Goal: Information Seeking & Learning: Understand process/instructions

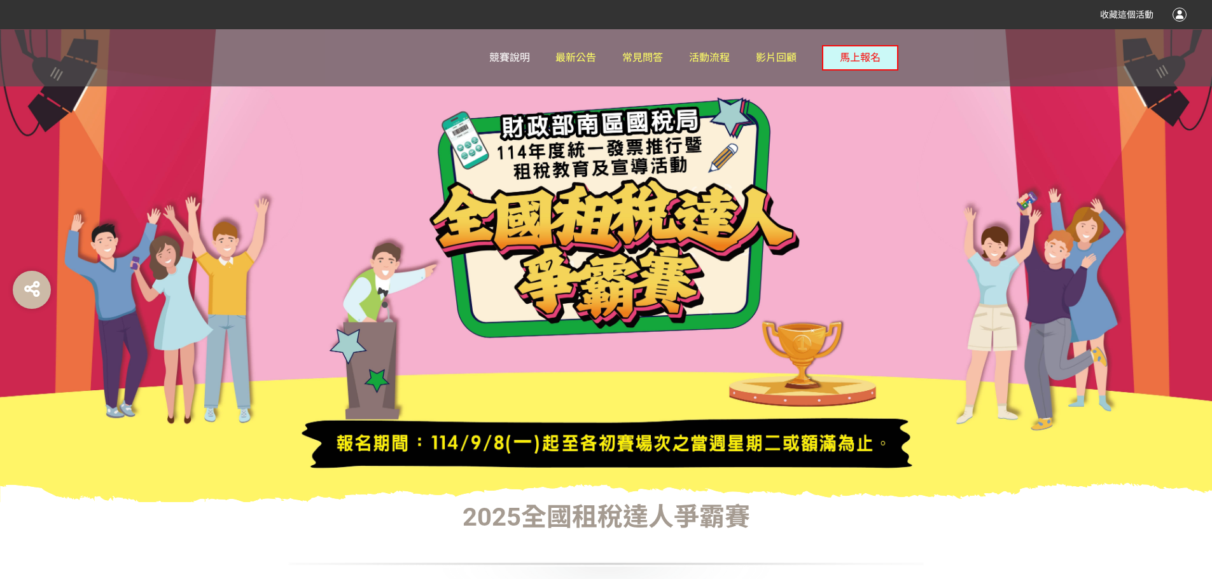
click at [508, 57] on span "競賽說明" at bounding box center [509, 58] width 41 height 12
click at [720, 63] on span "活動流程" at bounding box center [709, 58] width 41 height 12
click at [633, 59] on span "常見問答" at bounding box center [642, 58] width 41 height 12
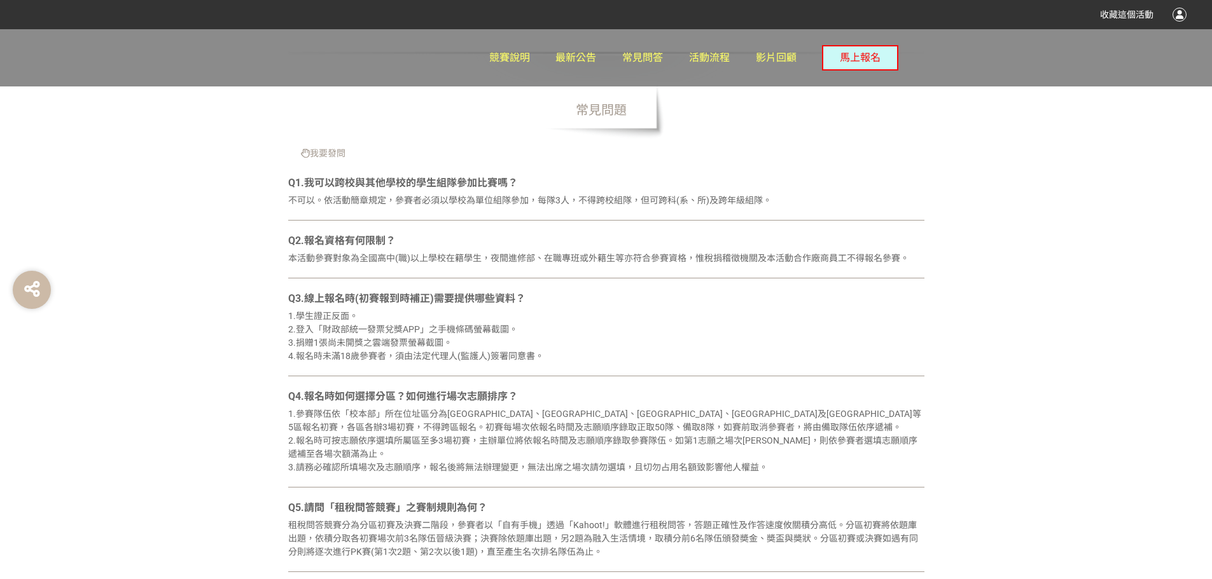
scroll to position [318, 0]
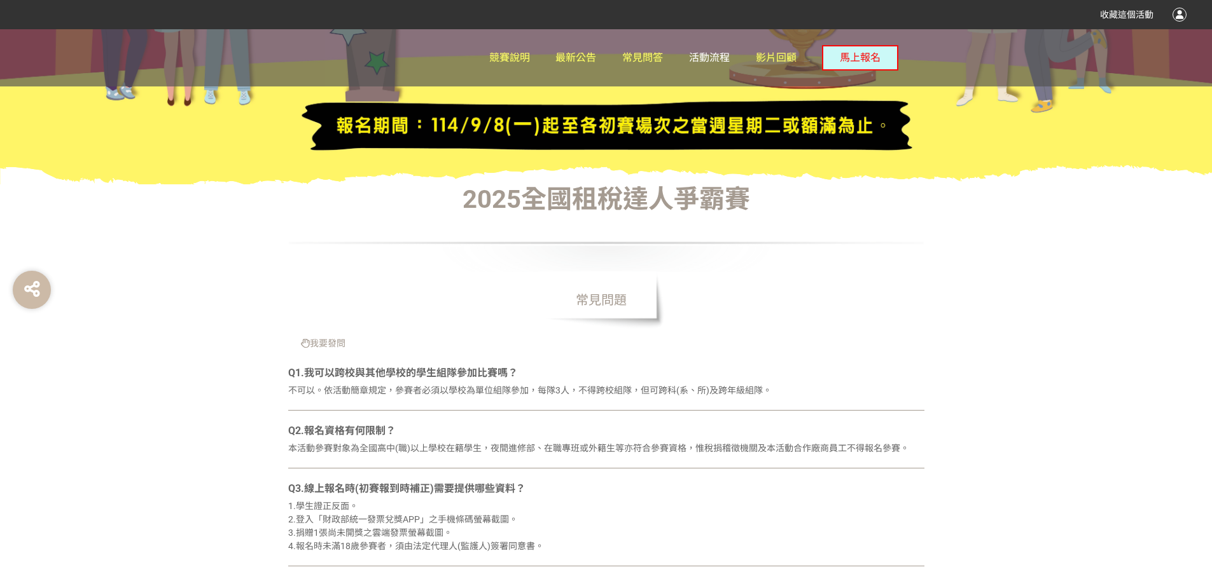
click at [712, 58] on span "活動流程" at bounding box center [709, 58] width 41 height 12
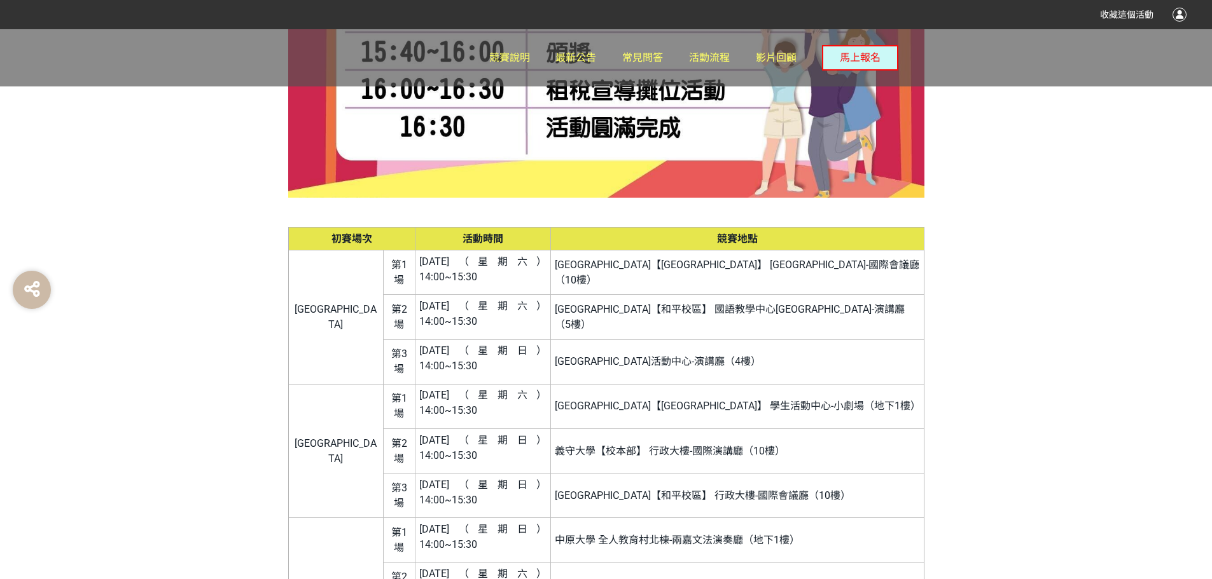
scroll to position [2226, 0]
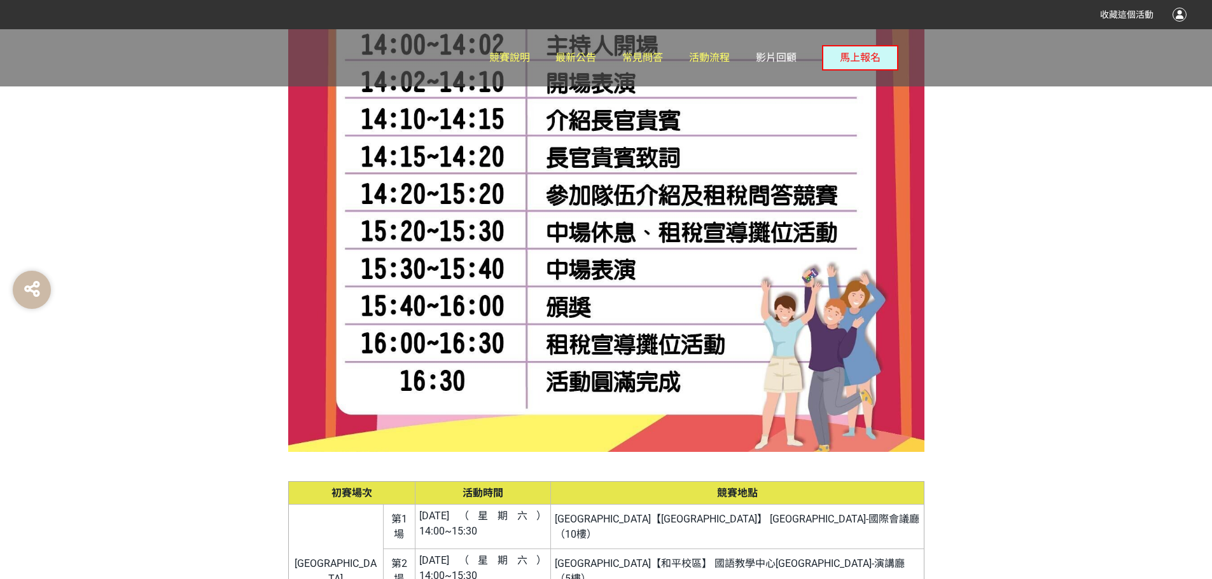
click at [769, 57] on span "影片回顧" at bounding box center [776, 58] width 41 height 12
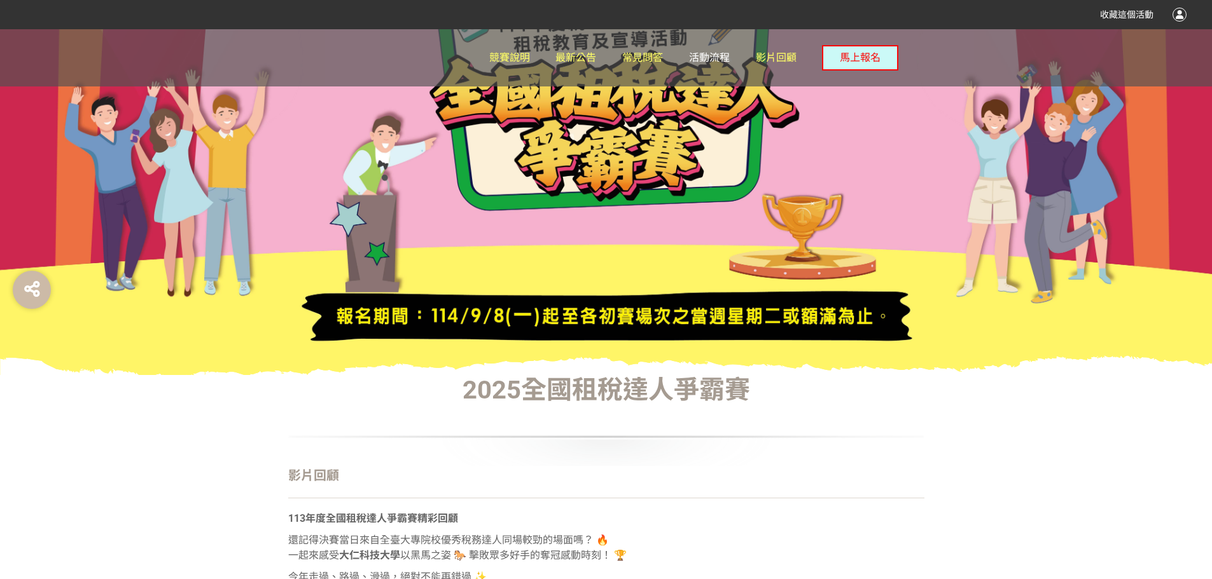
click at [693, 57] on span "活動流程" at bounding box center [709, 58] width 41 height 12
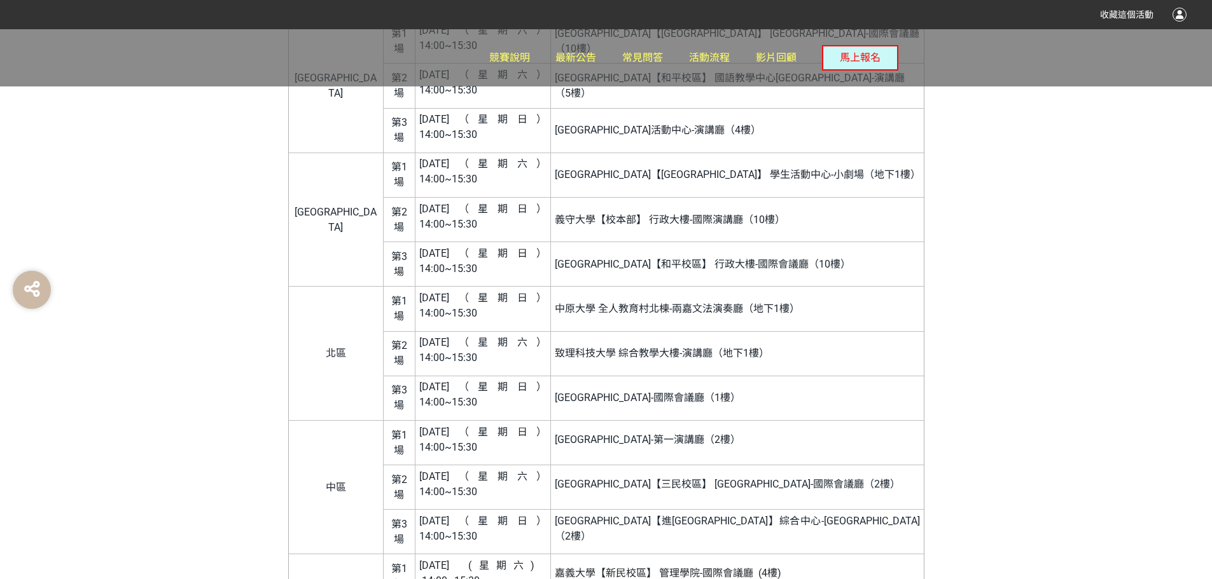
scroll to position [2504, 0]
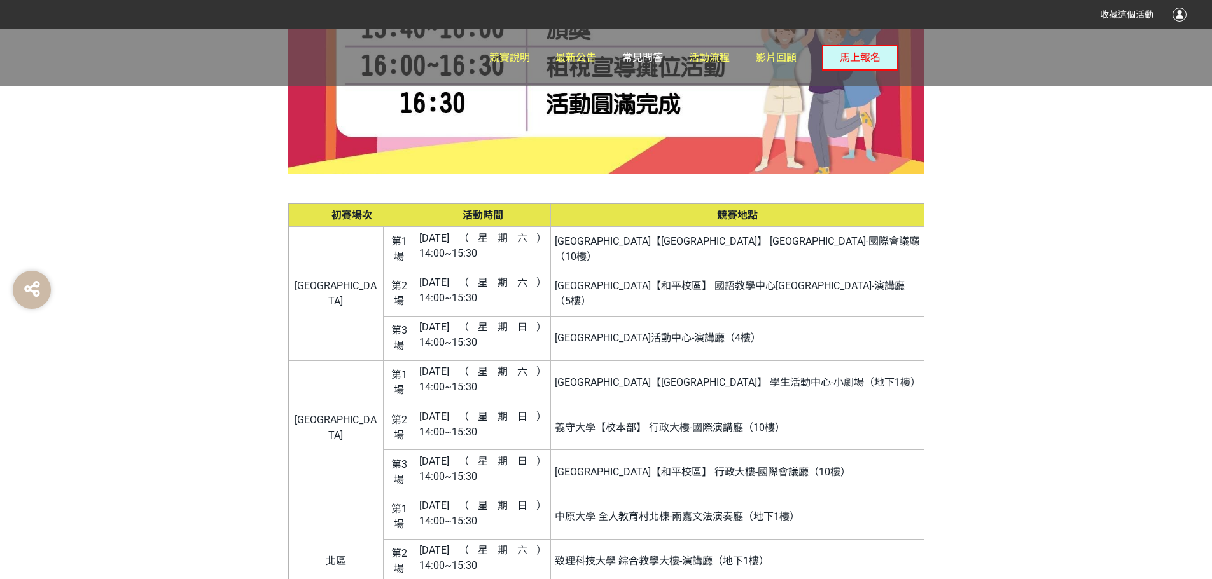
click at [635, 60] on span "常見問答" at bounding box center [642, 58] width 41 height 12
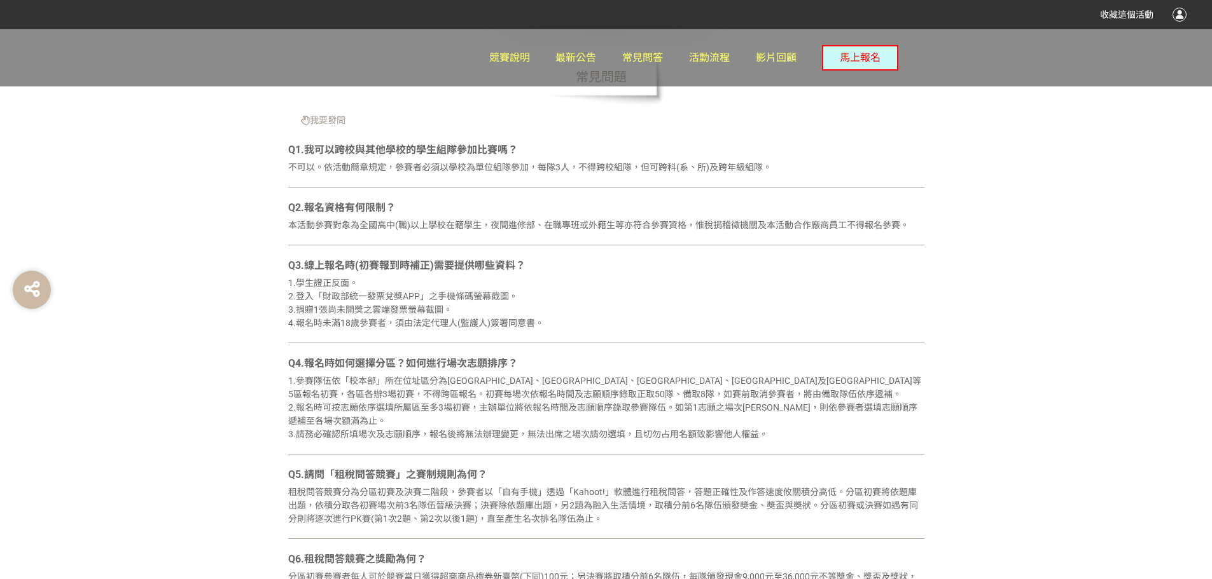
scroll to position [572, 0]
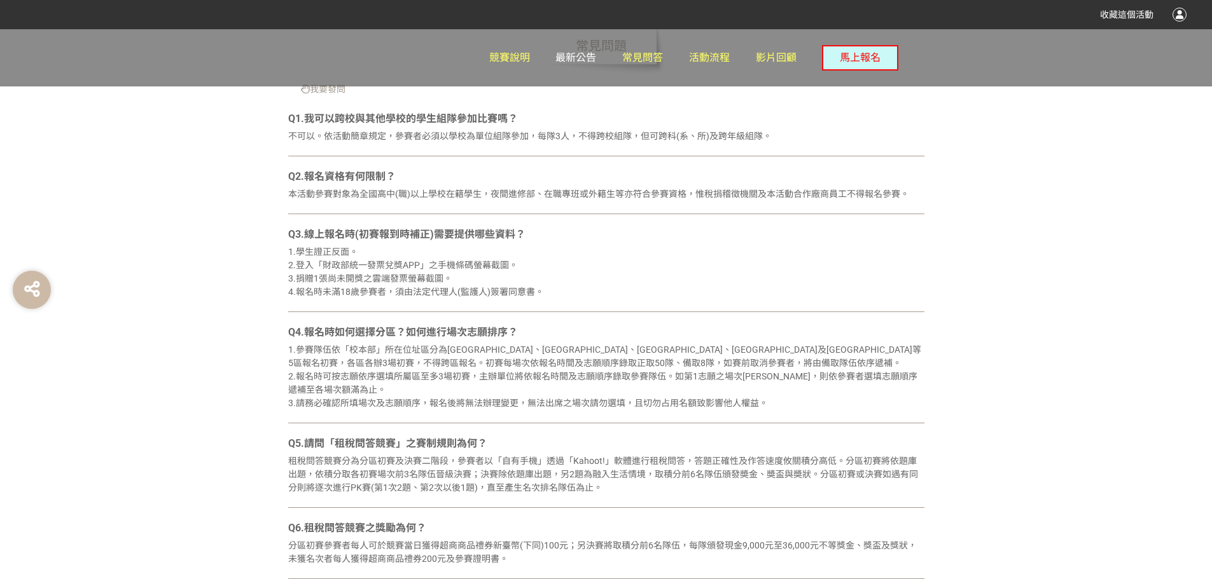
click at [569, 59] on span "最新公告" at bounding box center [575, 58] width 41 height 12
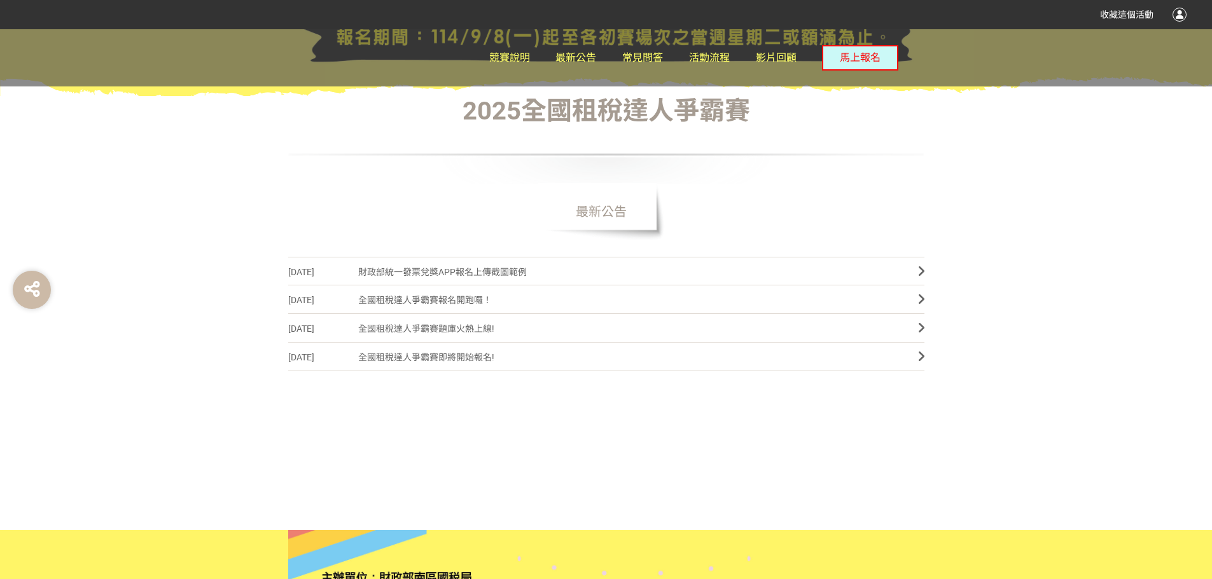
scroll to position [539, 0]
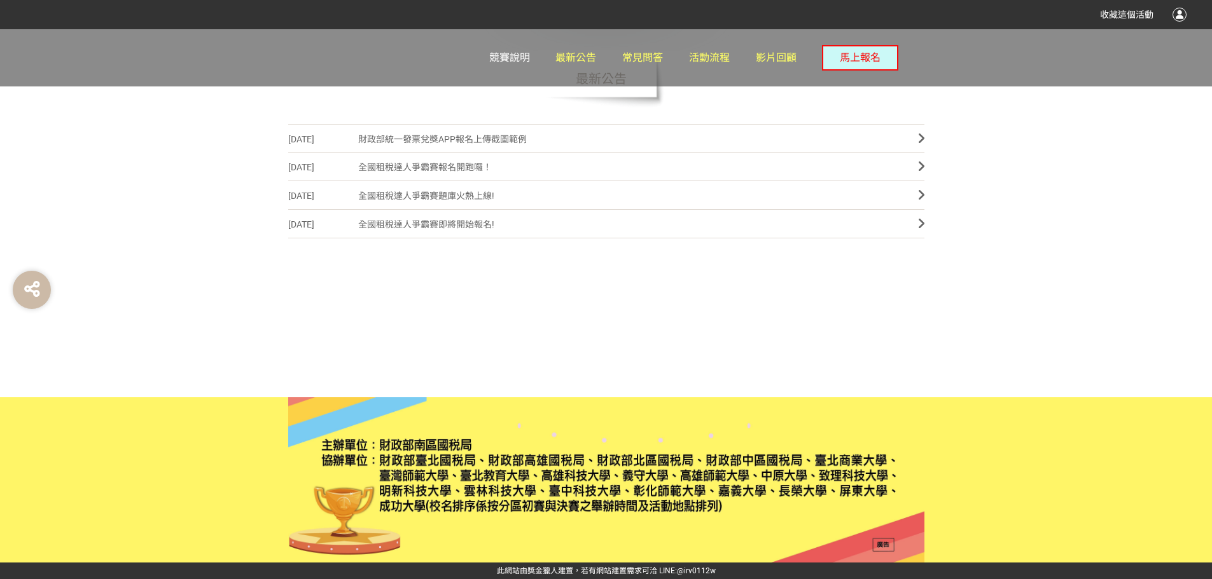
click at [502, 62] on span "競賽說明" at bounding box center [509, 58] width 41 height 12
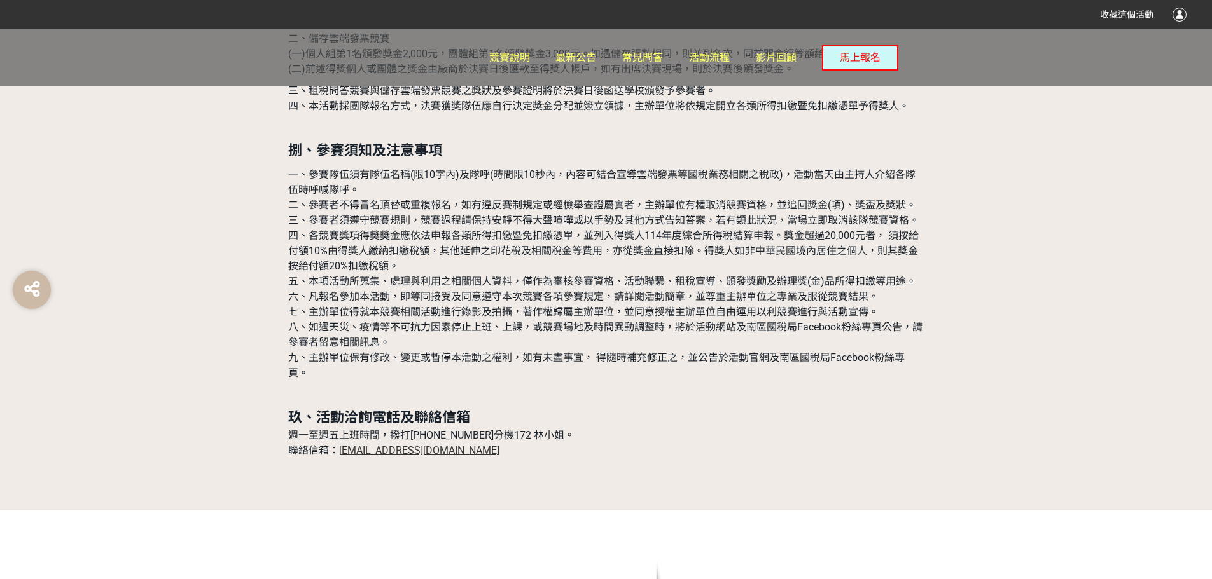
scroll to position [3944, 0]
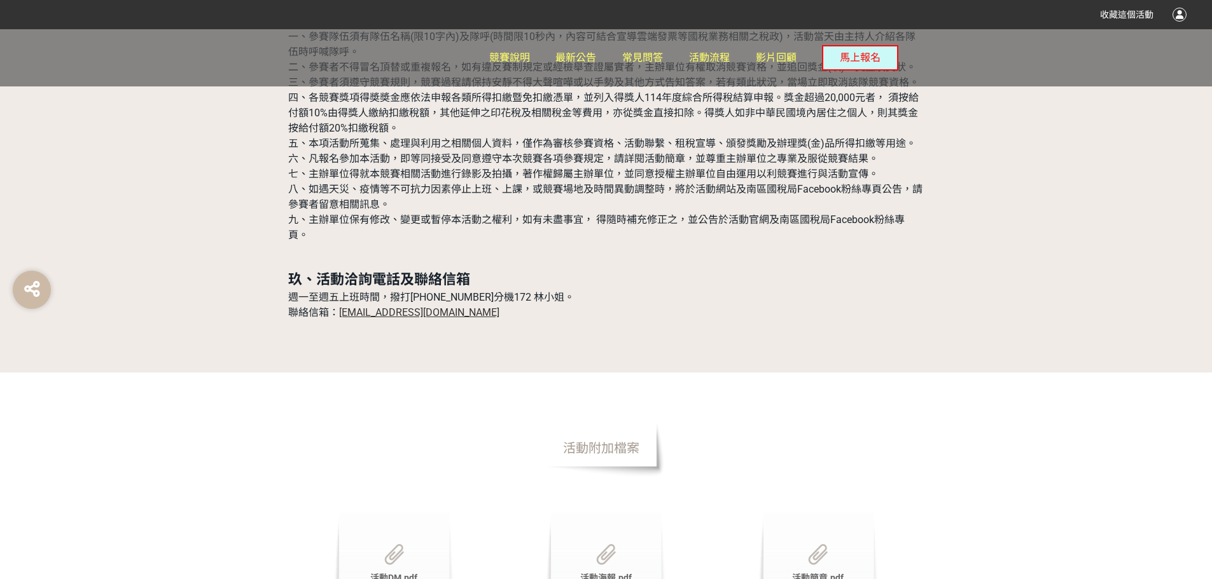
scroll to position [4135, 0]
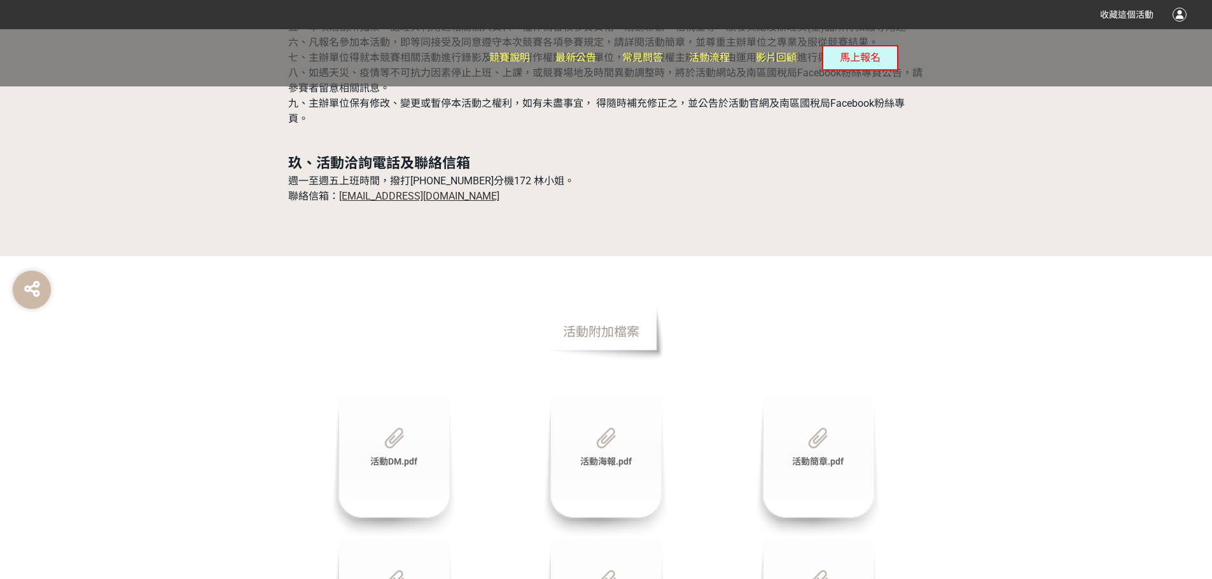
click at [611, 571] on img at bounding box center [606, 581] width 20 height 21
click at [609, 571] on img at bounding box center [606, 581] width 20 height 21
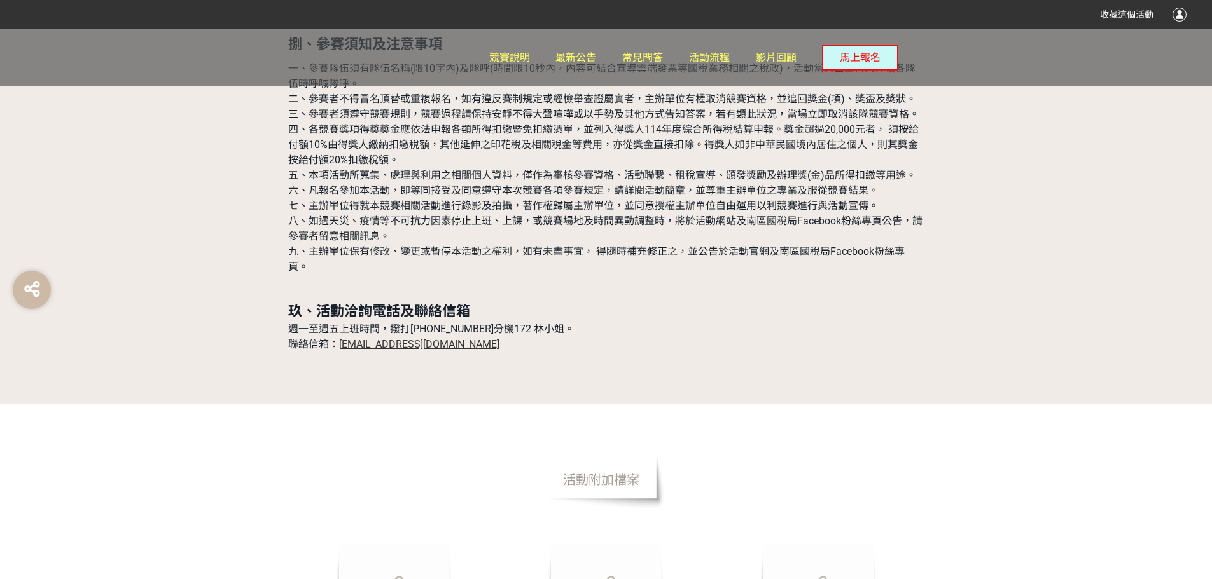
scroll to position [3986, 0]
